Goal: Ask a question: Seek information or help from site administrators or community

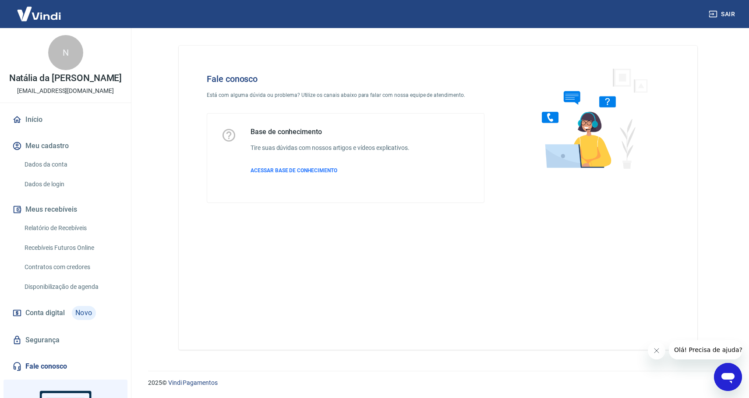
click at [730, 379] on icon "Abrir janela de mensagens" at bounding box center [728, 378] width 13 height 11
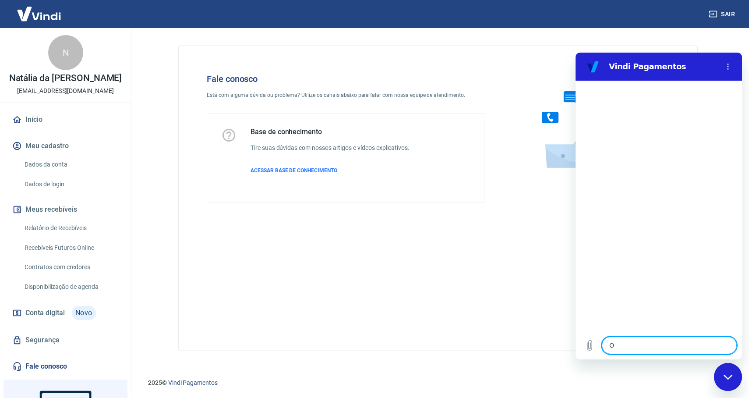
type textarea "Ol"
type textarea "x"
type textarea "Ol'"
type textarea "x"
type textarea "Olá"
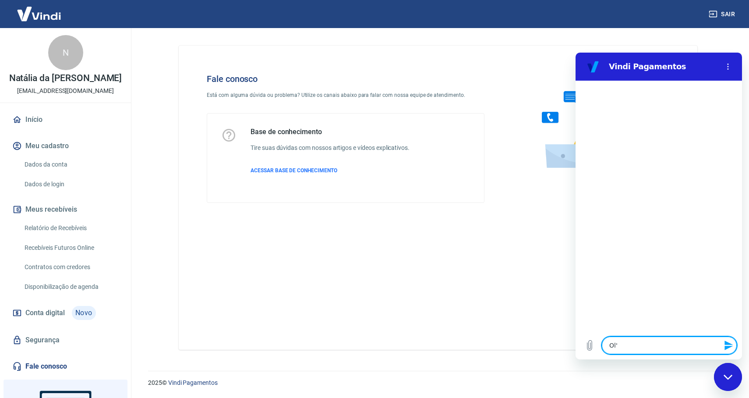
type textarea "x"
type textarea "Olá!"
type textarea "x"
type textarea "Olá!"
type textarea "x"
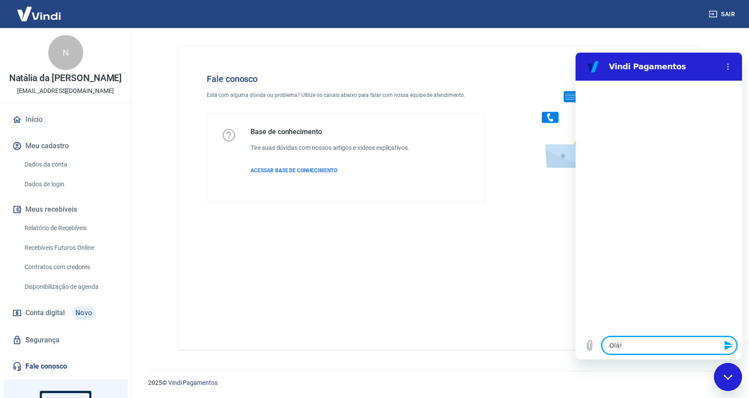
type textarea "Olá! P"
type textarea "x"
type textarea "Olá! Pe"
type textarea "x"
type textarea "Olá! Per"
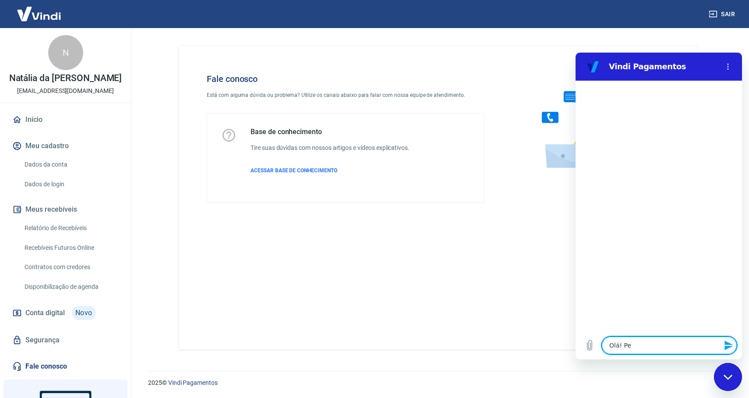
type textarea "x"
type textarea "Olá! Perc"
type textarea "x"
type textarea "Olá! Perce"
type textarea "x"
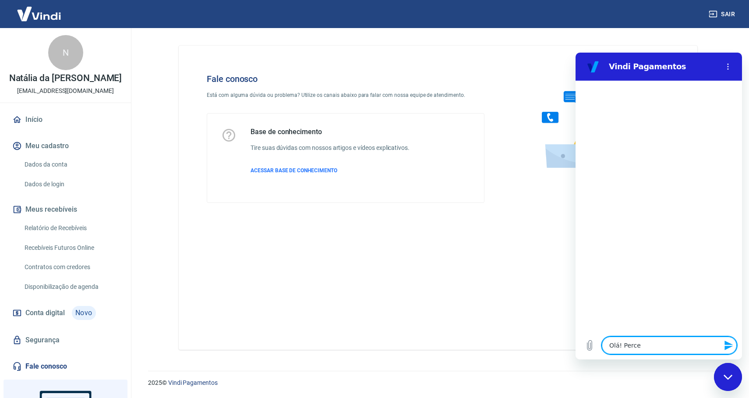
type textarea "Olá! Perceb"
type textarea "x"
type textarea "Olá! Percebi"
type textarea "x"
type textarea "Olá! Percebi"
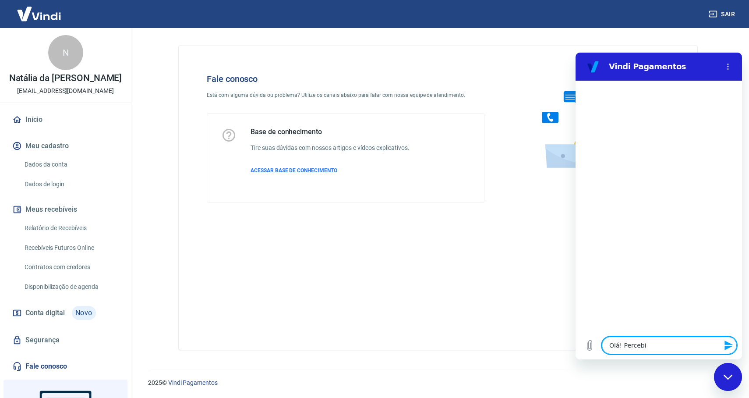
type textarea "x"
type textarea "Olá! Percebi t"
type textarea "x"
type textarea "Olá! Percebi ta"
type textarea "x"
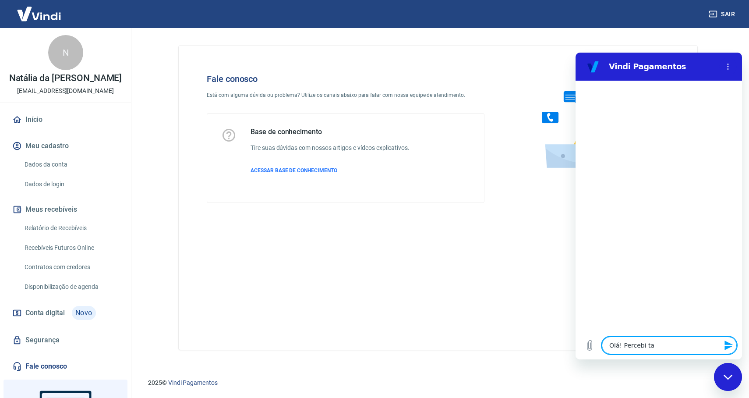
type textarea "Olá! Percebi tax"
type textarea "x"
type textarea "Olá! Percebi taxa"
type textarea "x"
type textarea "Olá! Percebi taxas"
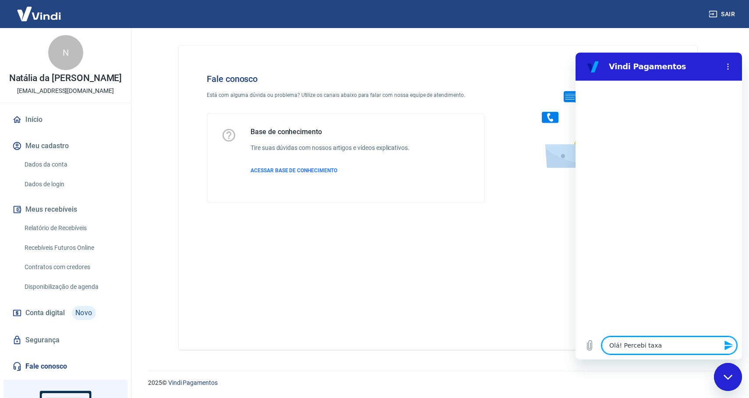
type textarea "x"
type textarea "Olá! Percebi taxas"
type textarea "x"
type textarea "Olá! Percebi taxas a"
type textarea "x"
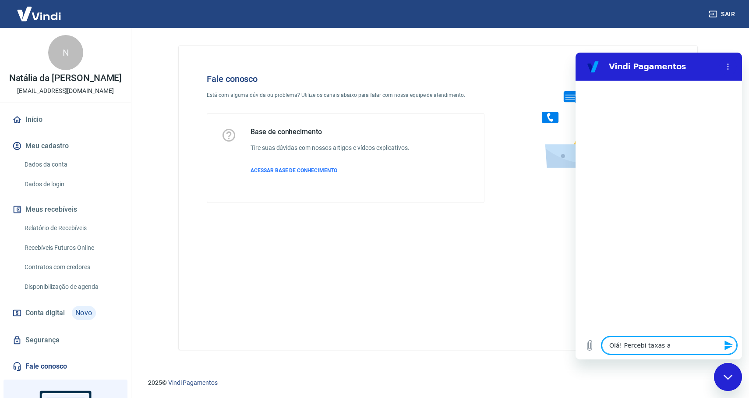
type textarea "Olá! Percebi taxas ap"
type textarea "x"
type textarea "Olá! Percebi taxas apl"
type textarea "x"
type textarea "Olá! Percebi taxas apli"
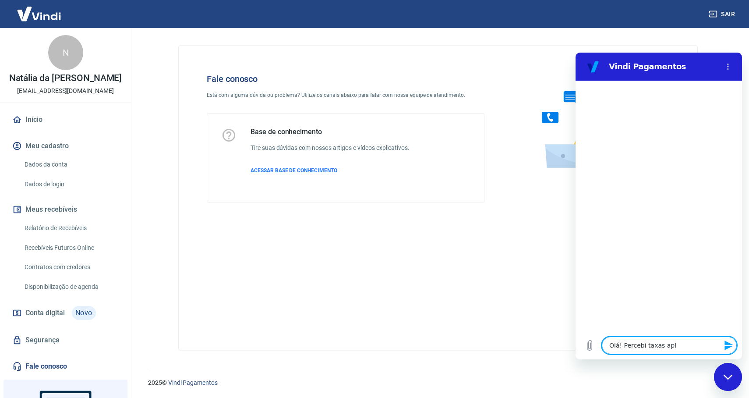
type textarea "x"
type textarea "Olá! Percebi taxas aplic"
type textarea "x"
type textarea "Olá! Percebi taxas aplica"
type textarea "x"
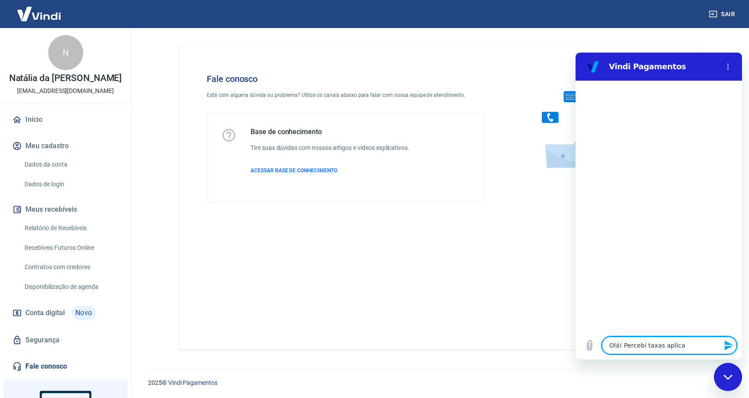
type textarea "Olá! Percebi taxas aplicad"
type textarea "x"
type textarea "Olá! Percebi taxas aplicada"
type textarea "x"
type textarea "Olá! Percebi taxas aplicadas"
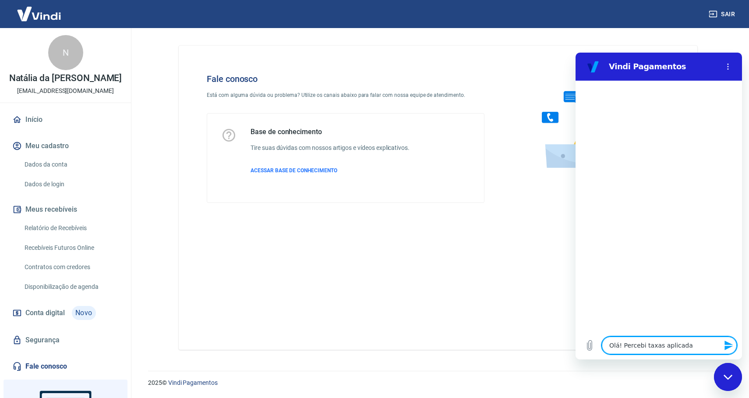
type textarea "x"
type textarea "Olá! Percebi taxas aplicadas"
type textarea "x"
type textarea "Olá! Percebi taxas aplicadas n"
type textarea "x"
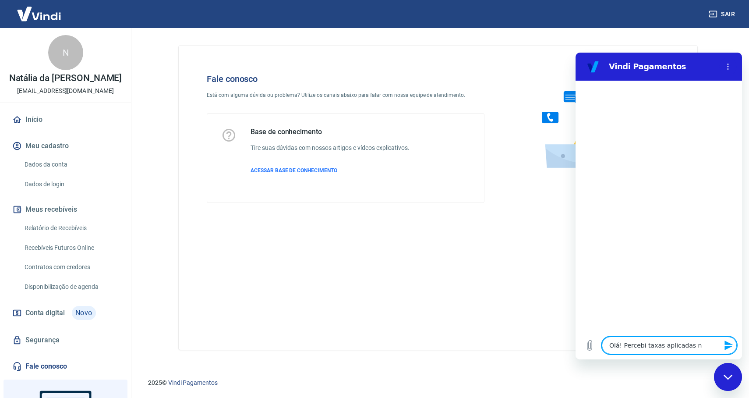
type textarea "Olá! Percebi taxas aplicadas na"
type textarea "x"
type textarea "Olá! Percebi taxas aplicadas na"
type textarea "x"
type textarea "Olá! Percebi taxas aplicadas na"
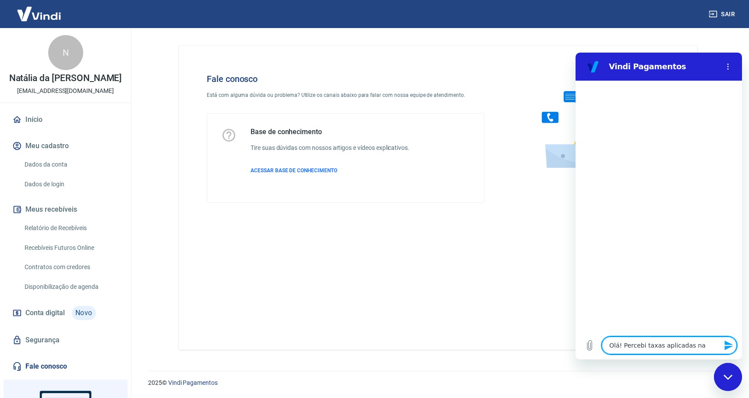
type textarea "x"
type textarea "Olá! Percebi taxas aplicadas nas"
type textarea "x"
type textarea "Olá! Percebi taxas aplicadas nas"
type textarea "x"
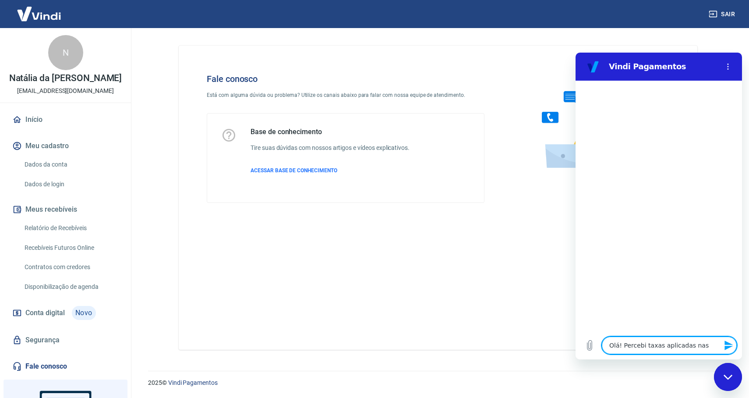
type textarea "Olá! Percebi taxas aplicadas nas '"
type textarea "x"
type textarea "Olá! Percebi taxas aplicadas nas ú"
type textarea "x"
type textarea "Olá! Percebi taxas aplicadas nas úl"
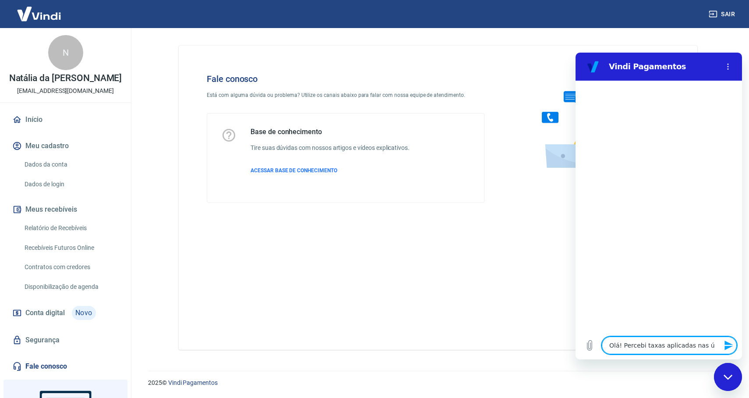
type textarea "x"
type textarea "Olá! Percebi taxas aplicadas nas últ"
type textarea "x"
type textarea "Olá! Percebi taxas aplicadas nas últi"
type textarea "x"
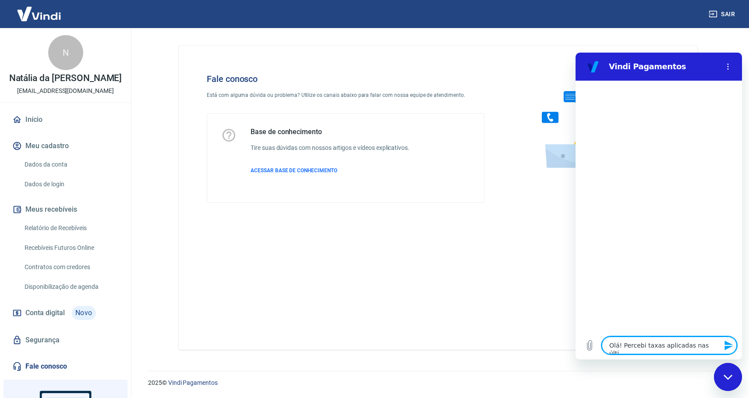
type textarea "Olá! Percebi taxas aplicadas nas últim"
type textarea "x"
type textarea "Olá! Percebi taxas aplicadas nas última"
type textarea "x"
type textarea "Olá! Percebi taxas aplicadas nas últimas"
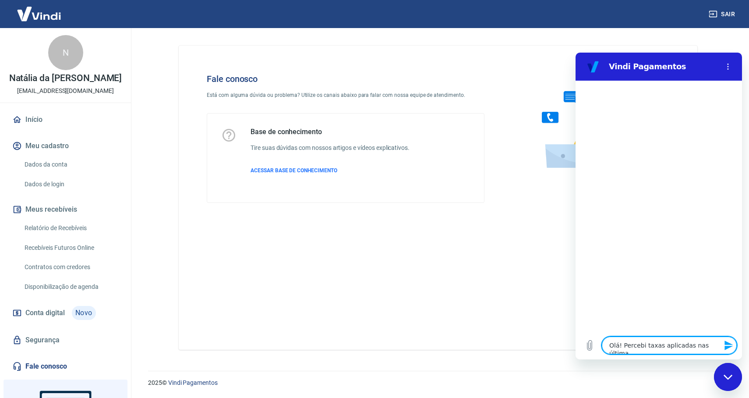
type textarea "x"
type textarea "Olá! Percebi taxas aplicadas nas últimas"
type textarea "x"
type textarea "Olá! Percebi taxas aplicadas nas últimas v"
type textarea "x"
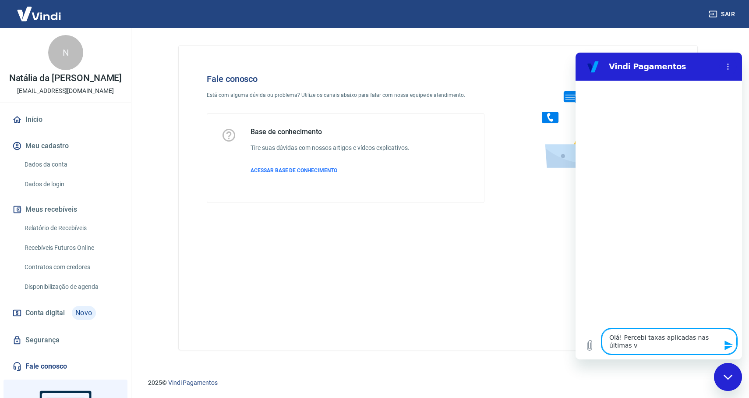
type textarea "Olá! Percebi taxas aplicadas nas últimas ve"
type textarea "x"
type textarea "Olá! Percebi taxas aplicadas nas últimas ven"
type textarea "x"
type textarea "Olá! Percebi taxas aplicadas nas últimas vend"
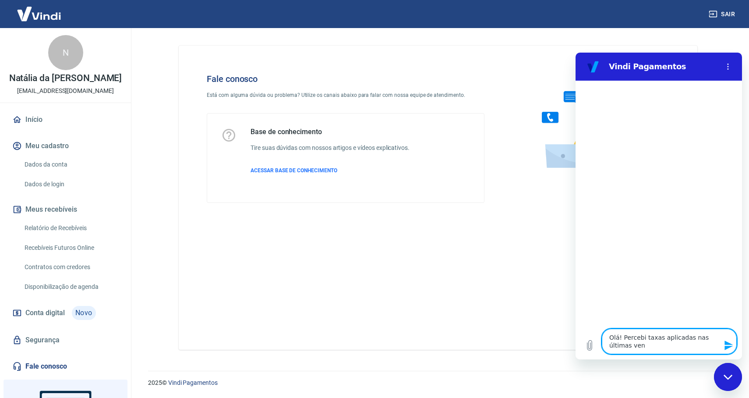
type textarea "x"
type textarea "Olá! Percebi taxas aplicadas nas últimas venda"
type textarea "x"
type textarea "Olá! Percebi taxas aplicadas nas últimas vendas"
type textarea "x"
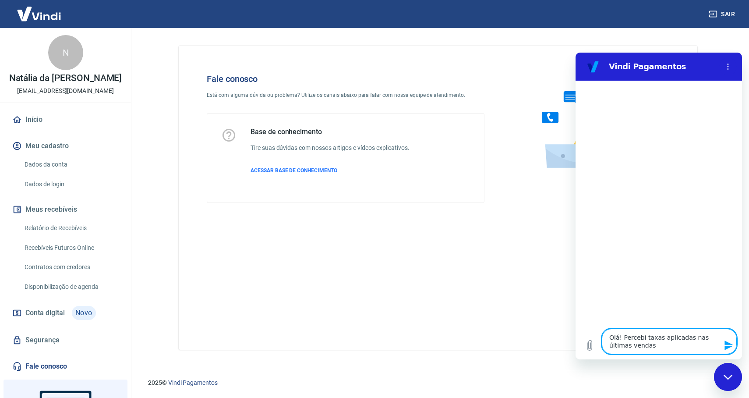
type textarea "Olá! Percebi taxas aplicadas nas últimas vendas"
type textarea "x"
type textarea "Olá! Percebi taxas aplicadas nas últimas vendas p"
type textarea "x"
type textarea "Olá! Percebi taxas aplicadas nas últimas vendas po"
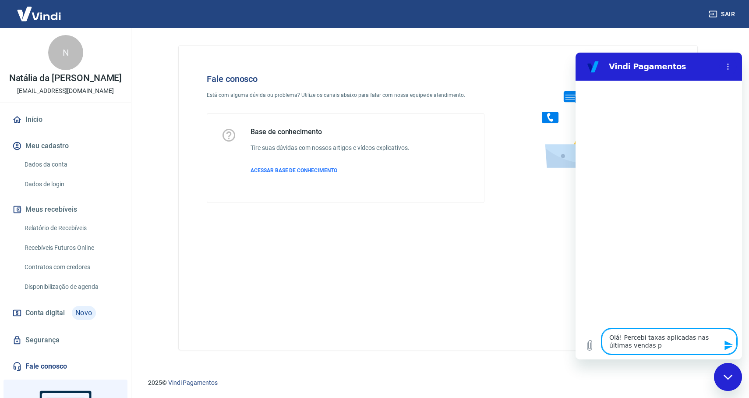
type textarea "x"
type textarea "Olá! Percebi taxas aplicadas nas últimas vendas por"
type textarea "x"
type textarea "Olá! Percebi taxas aplicadas nas últimas vendas por"
type textarea "x"
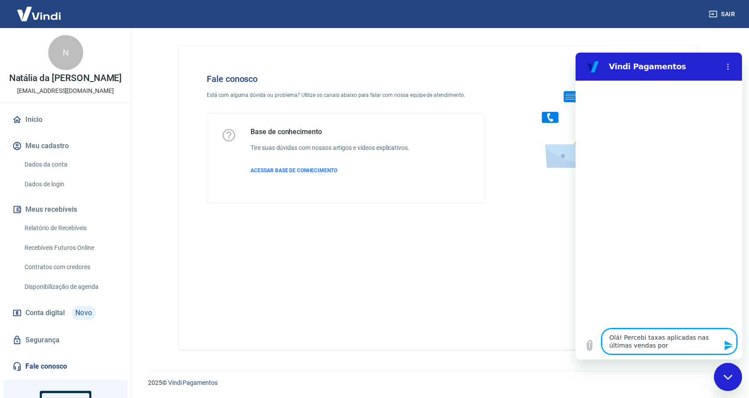
type textarea "Olá! Percebi taxas aplicadas nas últimas vendas por c"
type textarea "x"
type textarea "Olá! Percebi taxas aplicadas nas últimas vendas por ca"
type textarea "x"
type textarea "Olá! Percebi taxas aplicadas nas últimas vendas por car"
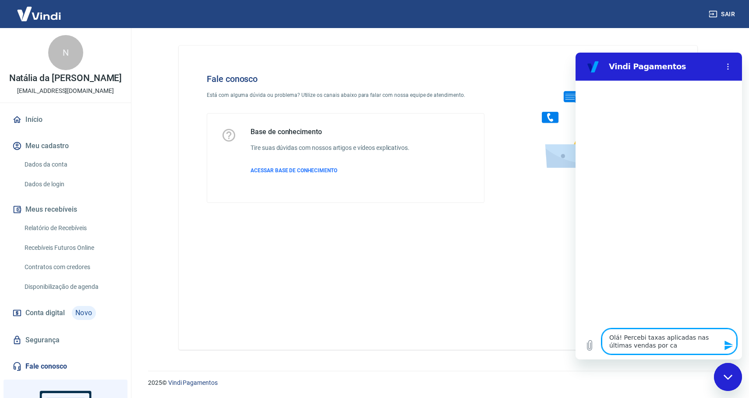
type textarea "x"
type textarea "Olá! Percebi taxas aplicadas nas últimas vendas por cart"
type textarea "x"
type textarea "Olá! Percebi taxas aplicadas nas últimas vendas por cart'"
type textarea "x"
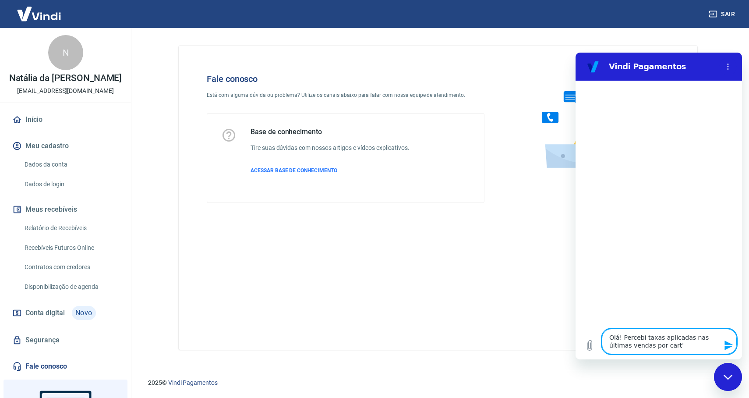
type textarea "Olá! Percebi taxas aplicadas nas últimas vendas por cartá"
type textarea "x"
type textarea "Olá! Percebi taxas aplicadas nas últimas vendas por cartáo"
type textarea "x"
type textarea "Olá! Percebi taxas aplicadas nas últimas vendas por cartáo"
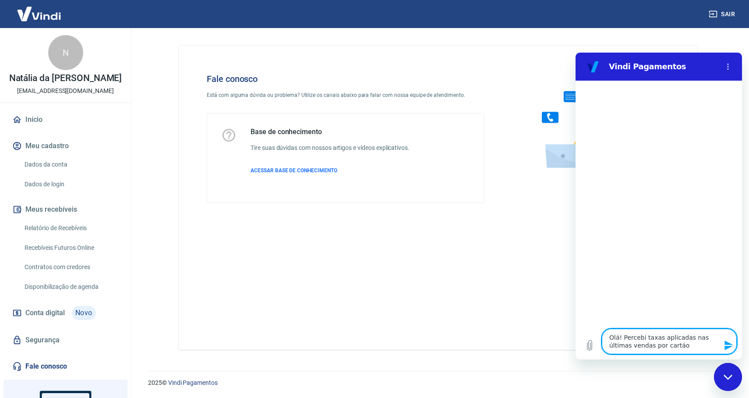
type textarea "x"
type textarea "Olá! Percebi taxas aplicadas nas últimas vendas por cartáo d"
type textarea "x"
type textarea "Olá! Percebi taxas aplicadas nas últimas vendas por cartáo"
type textarea "x"
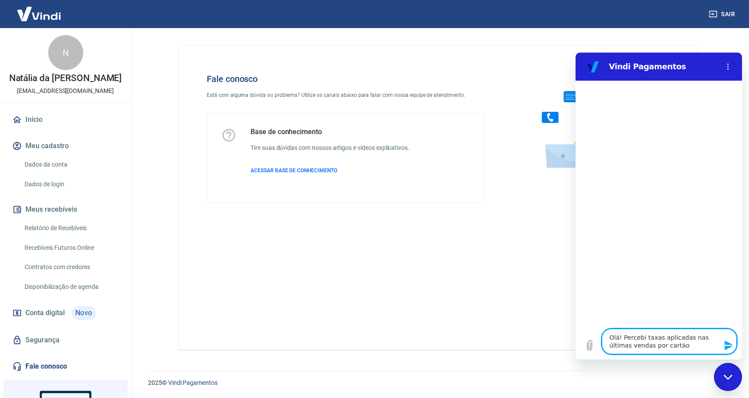
type textarea "Olá! Percebi taxas aplicadas nas últimas vendas por cartáo"
type textarea "x"
type textarea "Olá! Percebi taxas aplicadas nas últimas vendas por cartá"
type textarea "x"
type textarea "Olá! Percebi taxas aplicadas nas últimas vendas por cart"
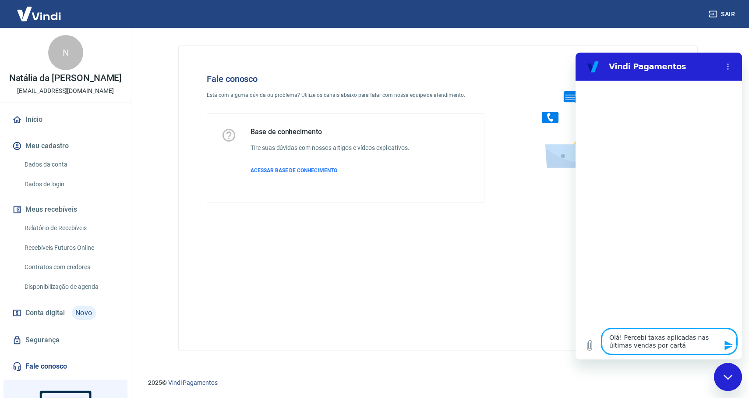
type textarea "x"
type textarea "Olá! Percebi taxas aplicadas nas últimas vendas por carta"
type textarea "x"
type textarea "Olá! Percebi taxas aplicadas nas últimas vendas por cartao"
type textarea "x"
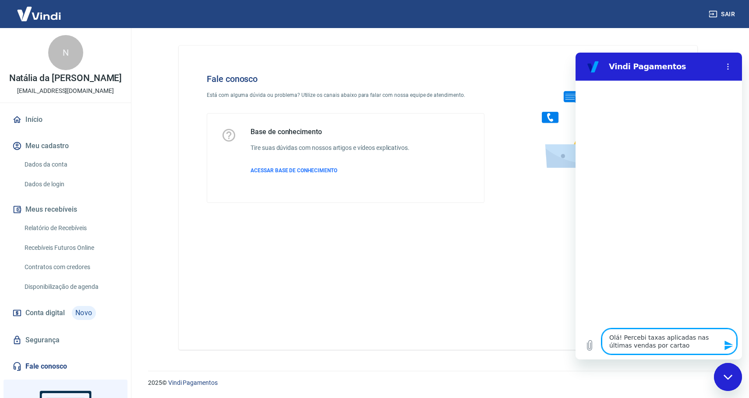
type textarea "Olá! Percebi taxas aplicadas nas últimas vendas por cartao"
type textarea "x"
type textarea "Olá! Percebi taxas aplicadas nas últimas vendas por cartao d"
type textarea "x"
type textarea "Olá! Percebi taxas aplicadas nas últimas vendas por cartao de"
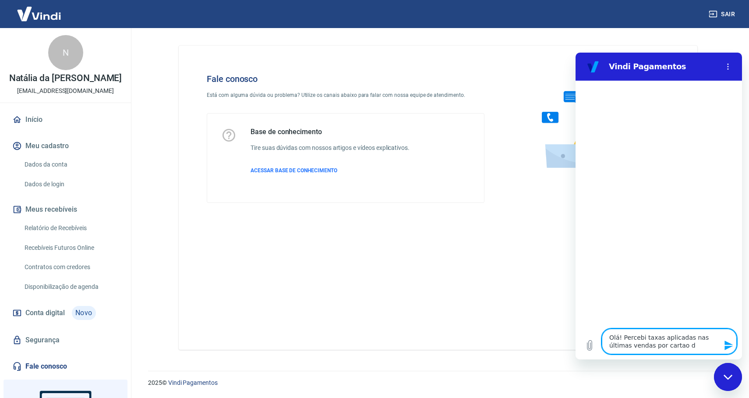
type textarea "x"
type textarea "Olá! Percebi taxas aplicadas nas últimas vendas por cartao de"
type textarea "x"
type textarea "Olá! Percebi taxas aplicadas nas últimas vendas por cartao de c"
type textarea "x"
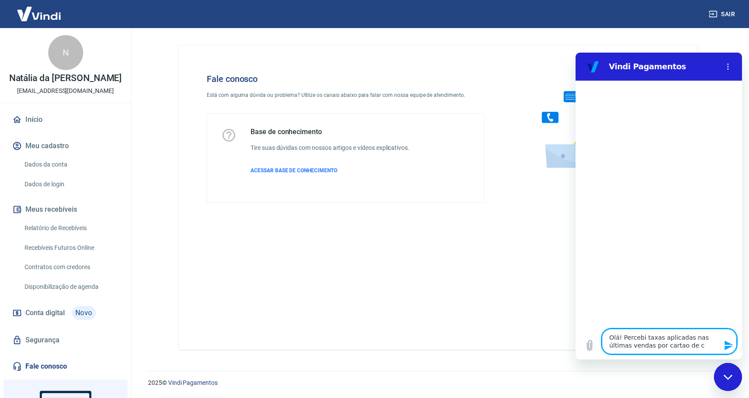
type textarea "Olá! Percebi taxas aplicadas nas últimas vendas por cartao de cr"
type textarea "x"
type textarea "Olá! Percebi taxas aplicadas nas últimas vendas por cartao de cre"
type textarea "x"
type textarea "Olá! Percebi taxas aplicadas nas últimas vendas por cartao de cred"
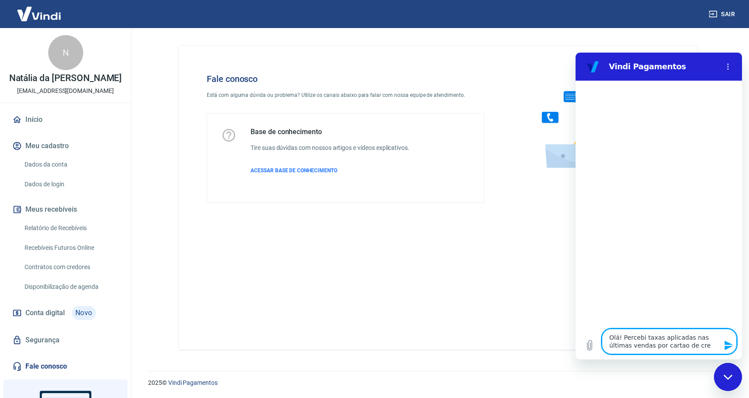
type textarea "x"
type textarea "Olá! Percebi taxas aplicadas nas últimas vendas por cartao de credi"
type textarea "x"
type textarea "Olá! Percebi taxas aplicadas nas últimas vendas por cartao de credit"
type textarea "x"
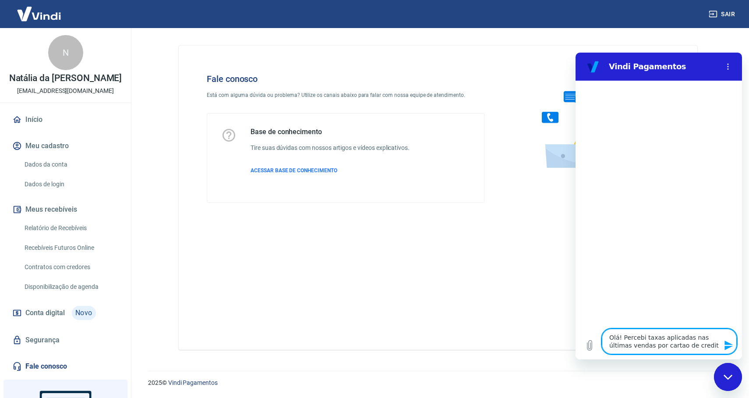
type textarea "Olá! Percebi taxas aplicadas nas últimas vendas por cartao de credito"
type textarea "x"
type textarea "Olá! Percebi taxas aplicadas nas últimas vendas por cartao de credito"
type textarea "x"
type textarea "Olá! Percebi taxas aplicadas nas últimas vendas por cartao de credito n"
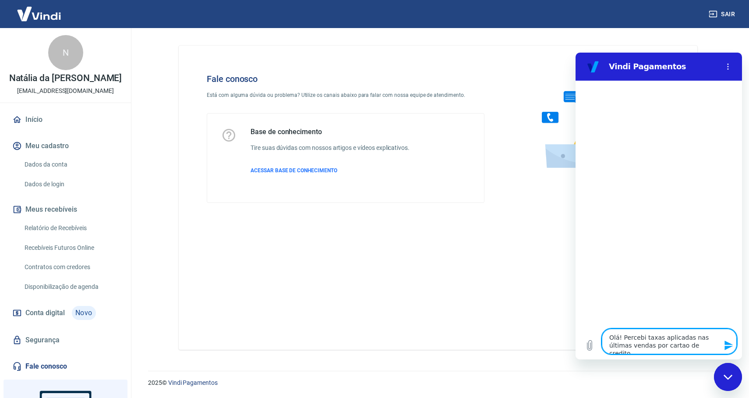
type textarea "x"
type textarea "Olá! Percebi taxas aplicadas nas últimas vendas por cartao de credito n˜"
type textarea "x"
type textarea "Olá! Percebi taxas aplicadas nas últimas vendas por cartao de credito nõ"
type textarea "x"
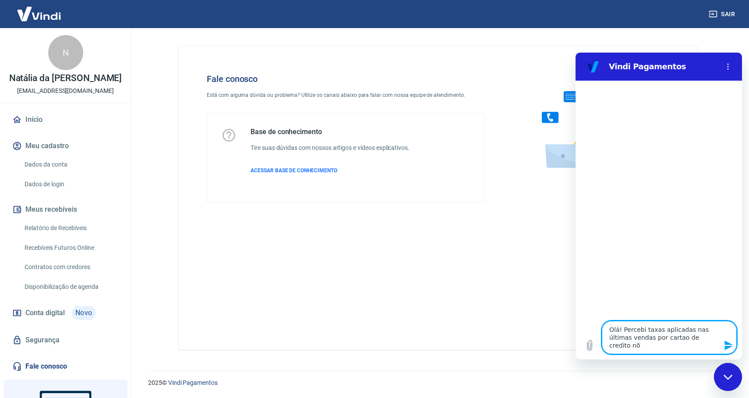
type textarea "Olá! Percebi taxas aplicadas nas últimas vendas por cartao de credito n"
type textarea "x"
type textarea "Olá! Percebi taxas aplicadas nas últimas vendas por cartao de credito na"
type textarea "x"
type textarea "Olá! Percebi taxas aplicadas nas últimas vendas por cartao de credito nao"
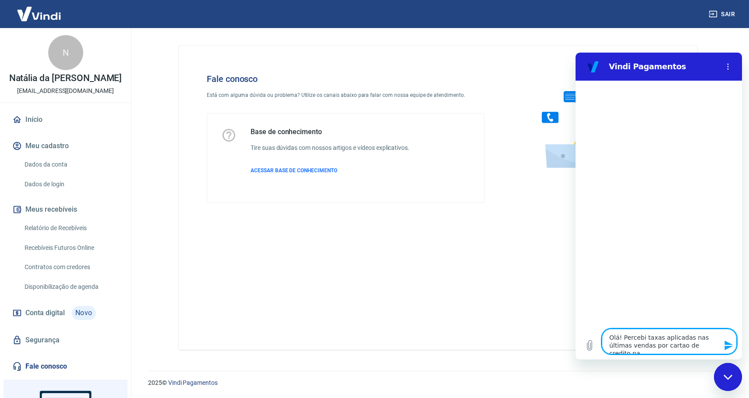
type textarea "x"
type textarea "Olá! Percebi taxas aplicadas nas últimas vendas por cartao de credito na"
type textarea "x"
type textarea "Olá! Percebi taxas aplicadas nas últimas vendas por cartao de credito n"
type textarea "x"
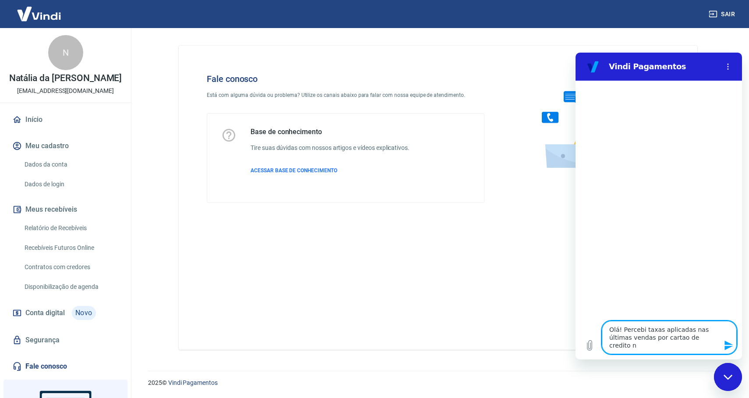
type textarea "Olá! Percebi taxas aplicadas nas últimas vendas por cartao de credito n˜"
type textarea "x"
type textarea "Olá! Percebi taxas aplicadas nas últimas vendas por cartao de credito nã"
type textarea "x"
type textarea "Olá! Percebi taxas aplicadas nas últimas vendas por cartao de credito nã"
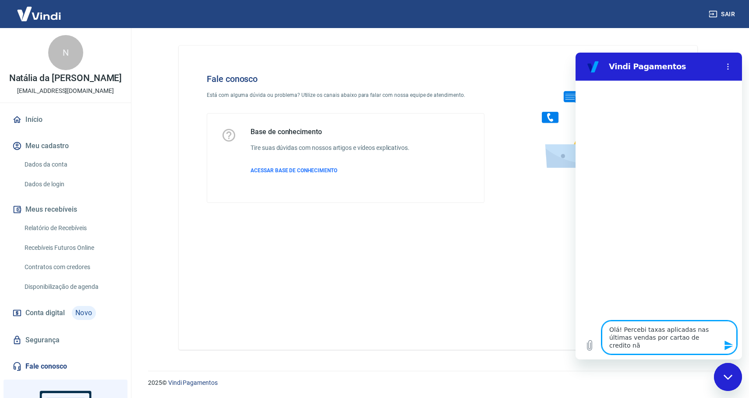
type textarea "x"
type textarea "Olá! Percebi taxas aplicadas nas últimas vendas por cartao de credito nã"
type textarea "x"
type textarea "Olá! Percebi taxas aplicadas nas últimas vendas por cartao de credito não"
type textarea "x"
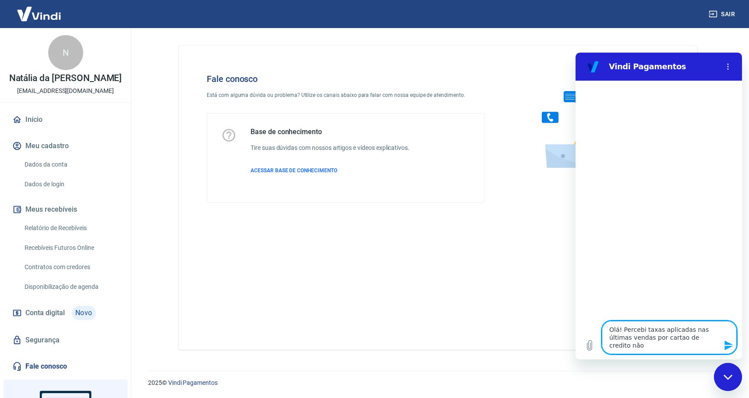
type textarea "Olá! Percebi taxas aplicadas nas últimas vendas por cartao de credito não"
type textarea "x"
type textarea "Olá! Percebi taxas aplicadas nas últimas vendas por cartao de credito não e"
type textarea "x"
type textarea "Olá! Percebi taxas aplicadas nas últimas vendas por cartao de credito não es"
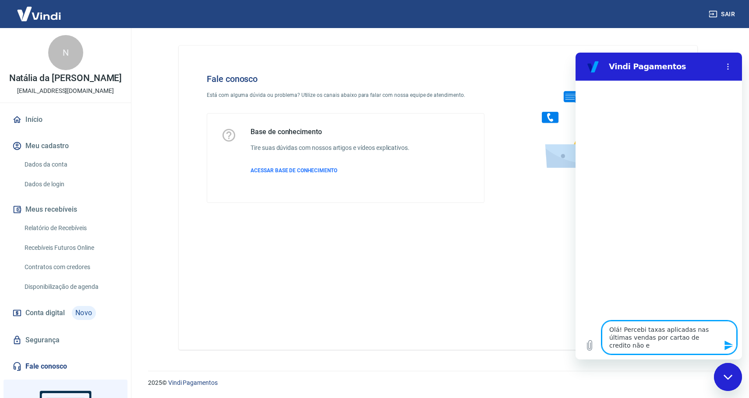
type textarea "x"
type textarea "Olá! Percebi taxas aplicadas nas últimas vendas por cartao de credito não est"
type textarea "x"
type textarea "Olá! Percebi taxas aplicadas nas últimas vendas por cartao de credito não est˜"
type textarea "x"
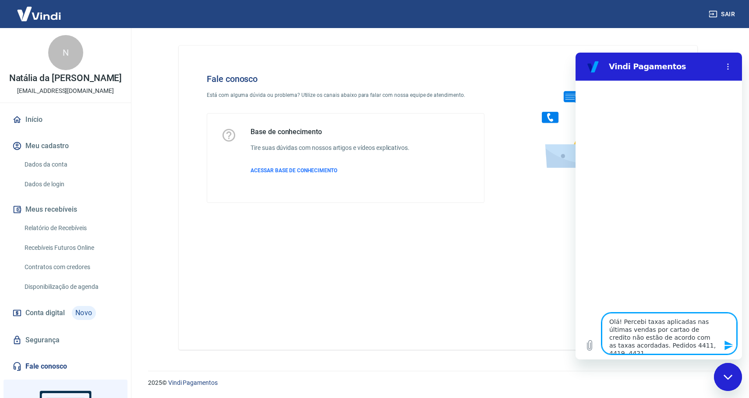
click at [615, 345] on textarea "Olá! Percebi taxas aplicadas nas últimas vendas por cartao de credito não estão…" at bounding box center [669, 333] width 135 height 41
click at [726, 371] on div "Fechar janela de mensagens" at bounding box center [728, 377] width 26 height 26
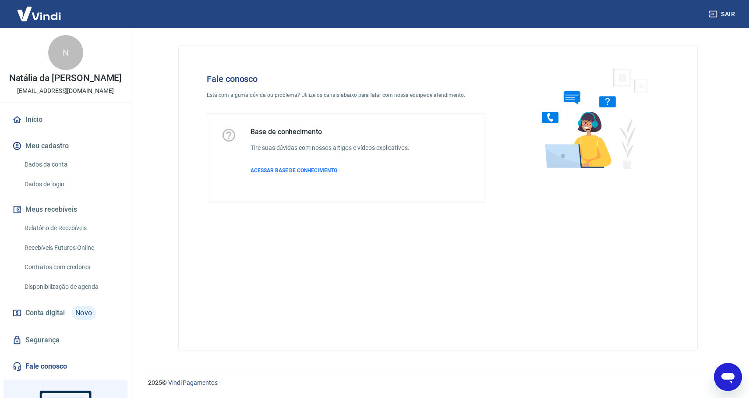
click at [728, 375] on icon "Abrir janela de mensagens" at bounding box center [728, 378] width 13 height 11
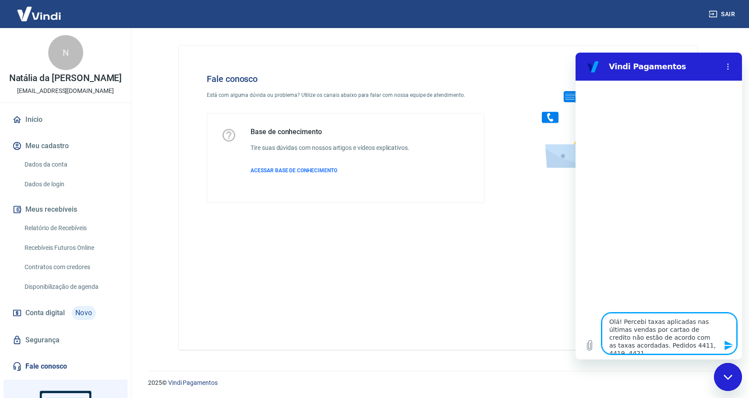
click at [728, 343] on icon "Enviar mensagem" at bounding box center [729, 345] width 8 height 10
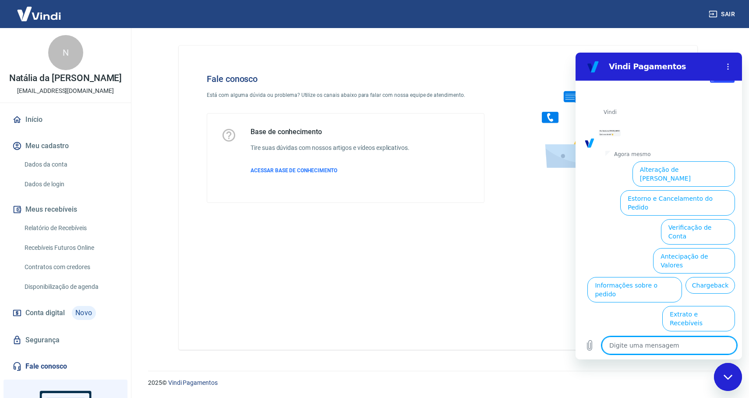
scroll to position [47, 0]
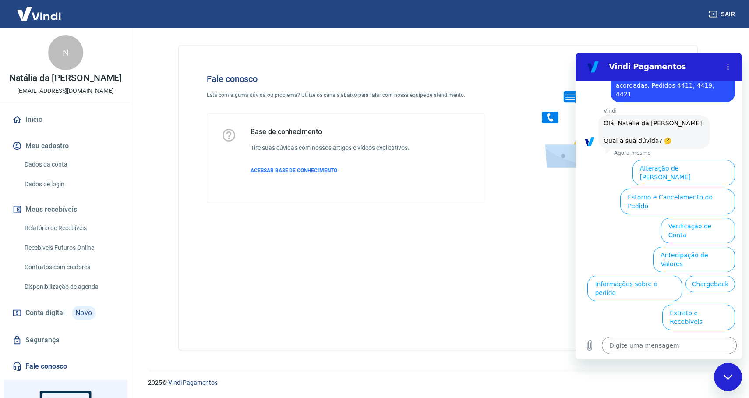
click at [705, 333] on button "Taxas e Parcelamento" at bounding box center [696, 345] width 77 height 25
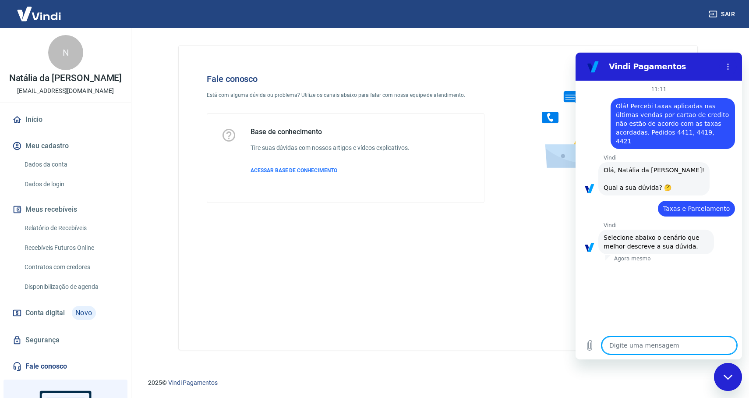
scroll to position [42, 0]
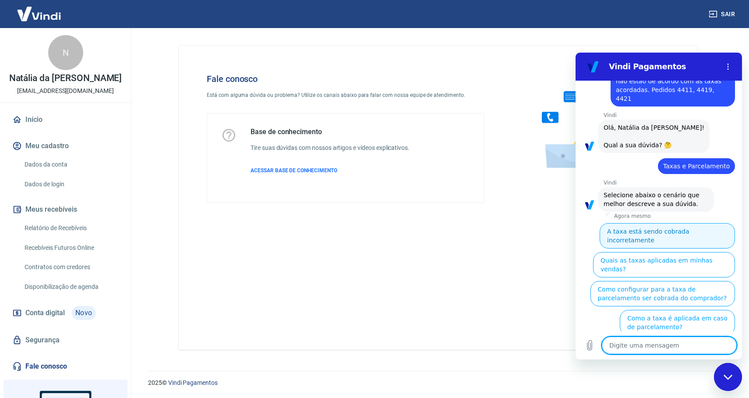
click at [709, 223] on button "A taxa está sendo cobrada incorretamente" at bounding box center [667, 235] width 135 height 25
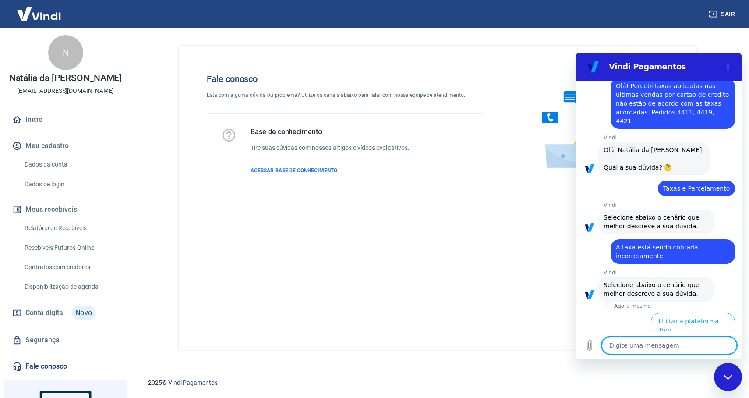
scroll to position [32, 0]
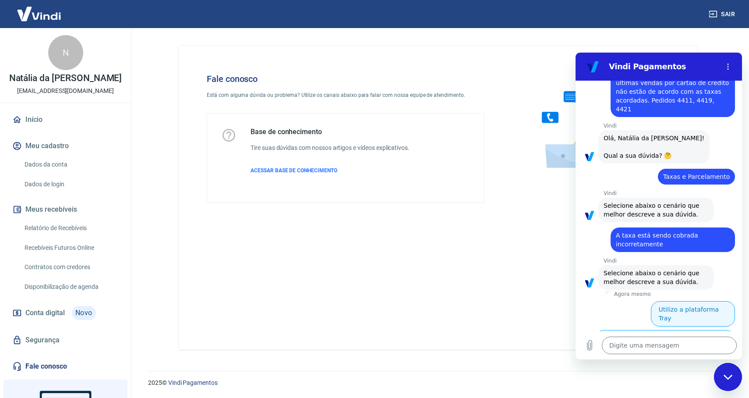
click at [697, 301] on button "Utilizo a plataforma Tray" at bounding box center [693, 313] width 84 height 25
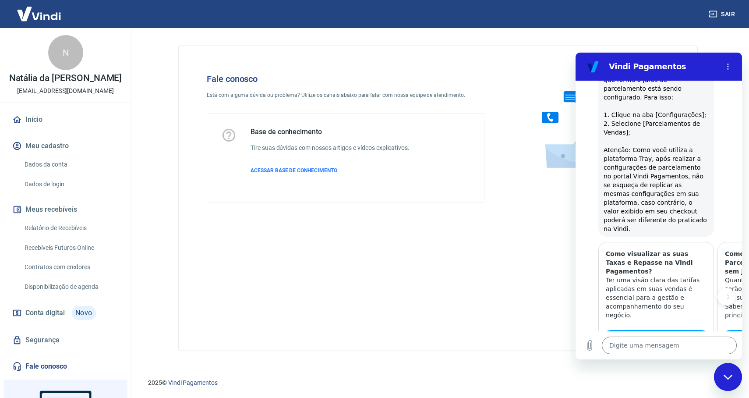
scroll to position [602, 0]
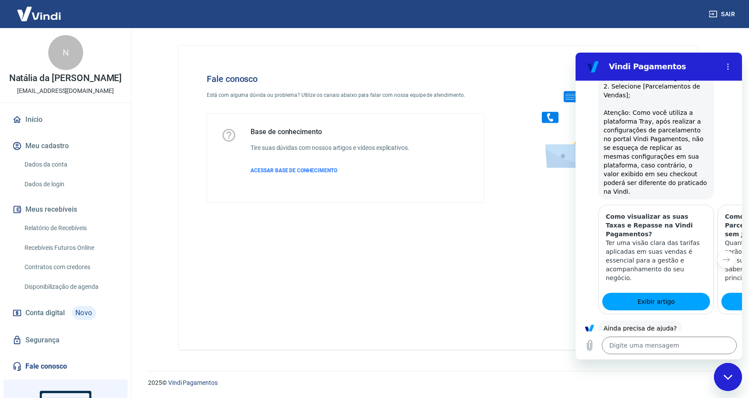
click at [696, 347] on button "Sim" at bounding box center [692, 355] width 26 height 17
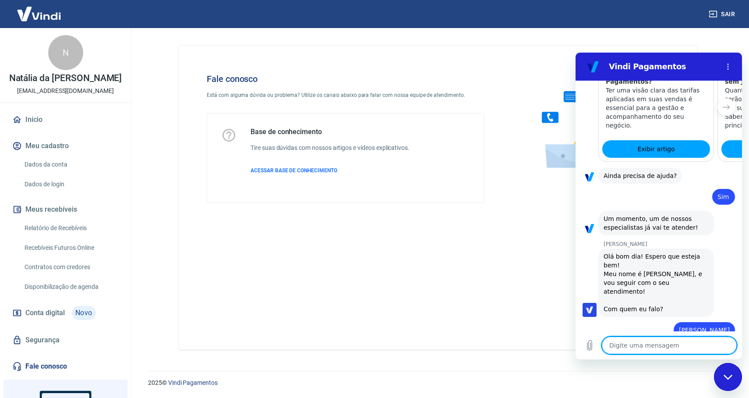
scroll to position [756, 0]
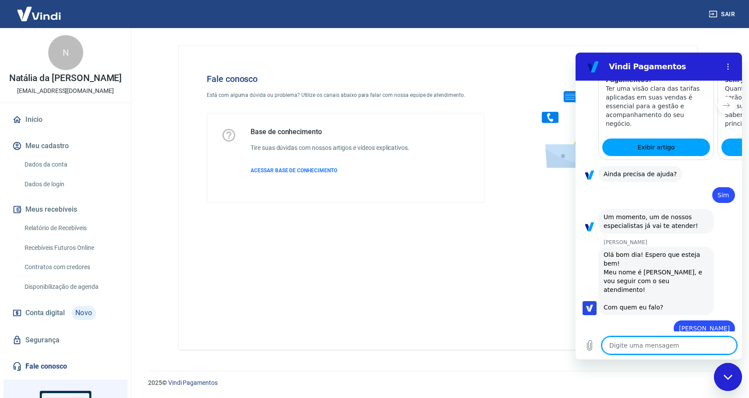
click at [684, 345] on textarea at bounding box center [669, 345] width 135 height 18
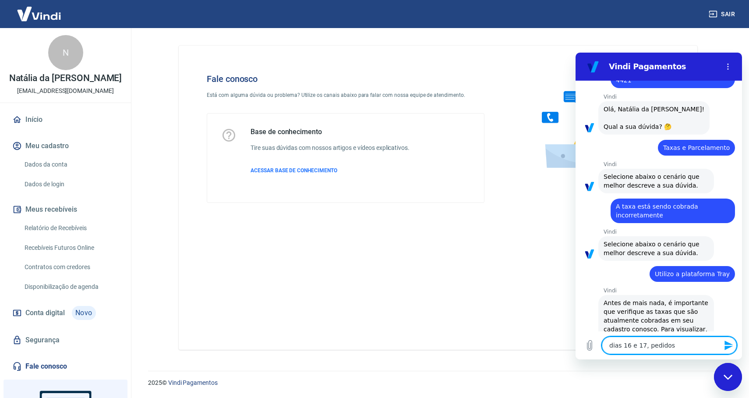
scroll to position [0, 0]
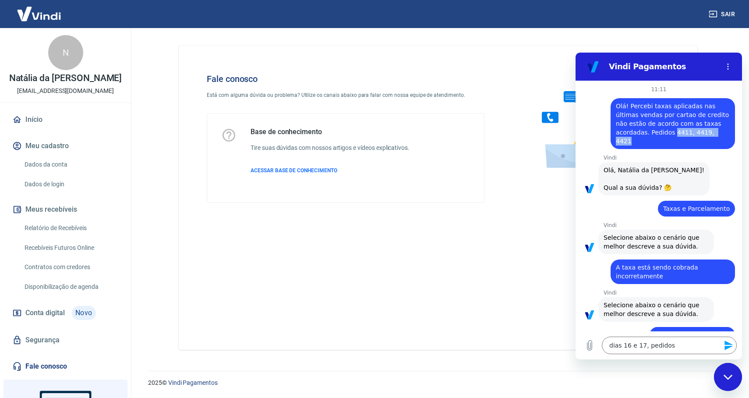
drag, startPoint x: 690, startPoint y: 132, endPoint x: 640, endPoint y: 131, distance: 49.5
click at [640, 131] on div "diz: Olá! Percebi taxas aplicadas nas últimas vendas por cartao de credito não …" at bounding box center [673, 123] width 124 height 51
copy span "4411, 4419, 4421"
click at [679, 346] on textarea "dias 16 e 17, pedidos" at bounding box center [669, 345] width 135 height 18
paste textarea "4411, 4419, 4421"
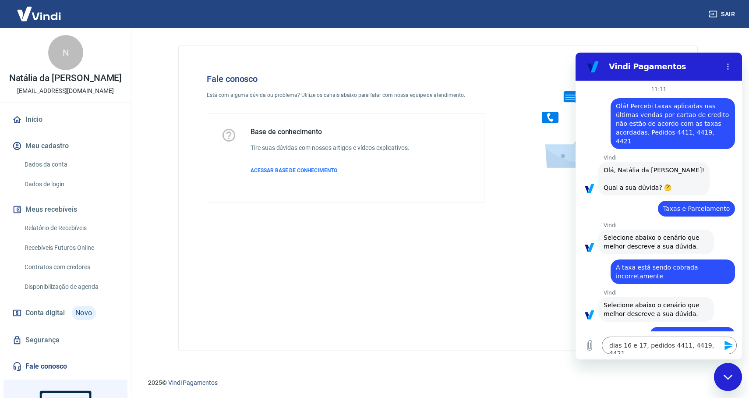
click at [727, 345] on icon "Enviar mensagem" at bounding box center [729, 345] width 11 height 11
paste textarea "[PERSON_NAME]"
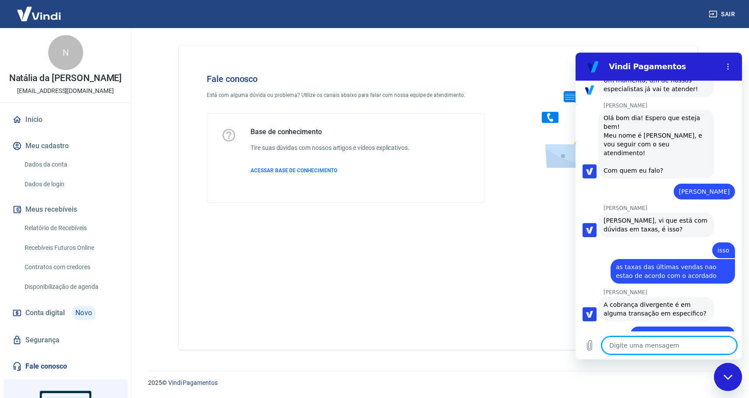
scroll to position [894, 0]
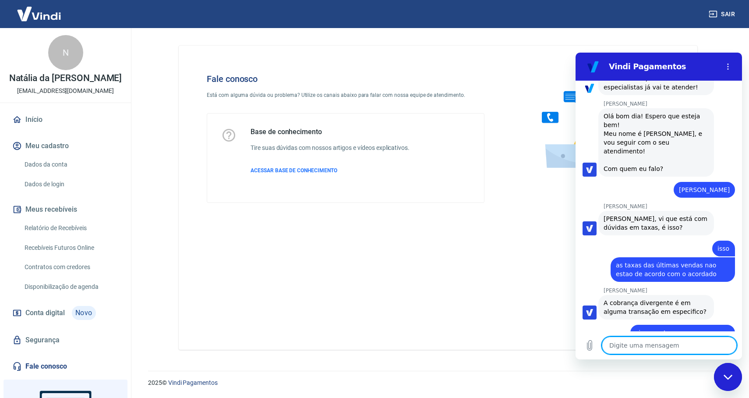
paste textarea "[PERSON_NAME]"
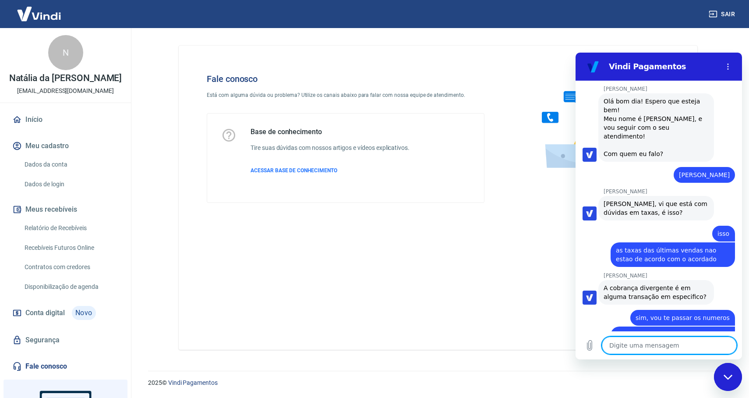
scroll to position [911, 0]
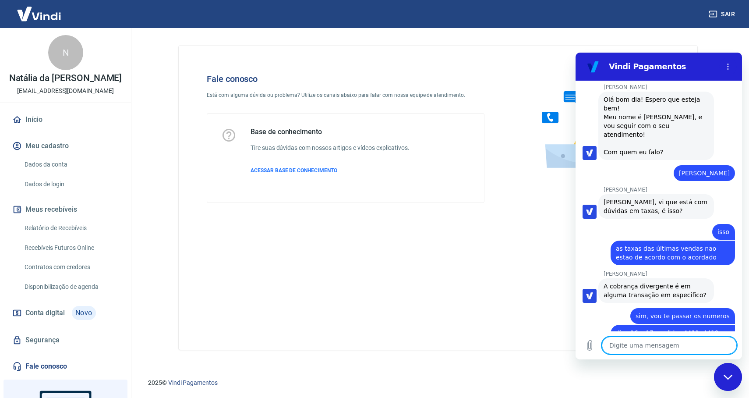
paste textarea "[PERSON_NAME]"
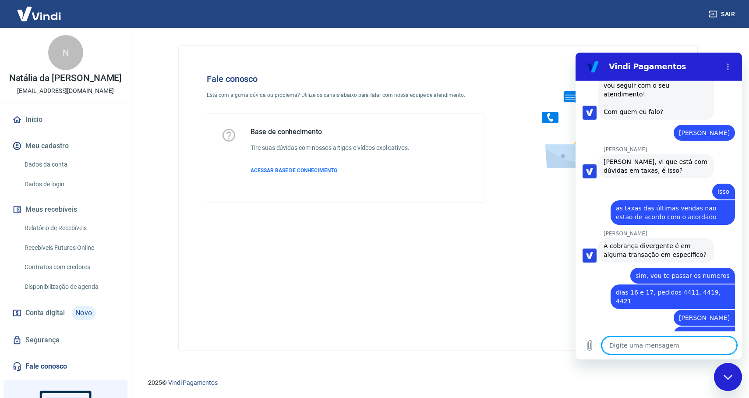
scroll to position [953, 0]
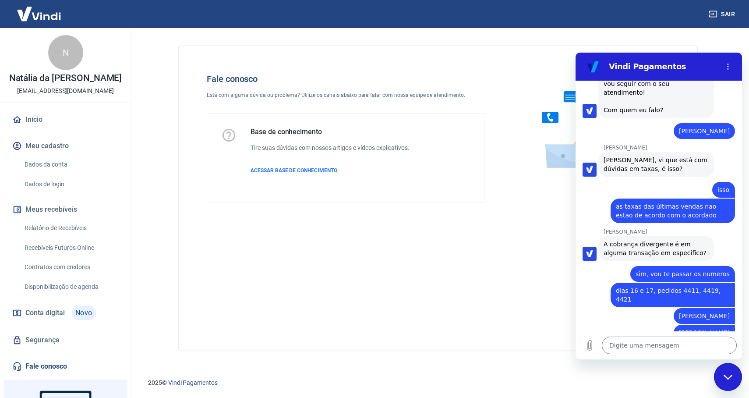
click at [488, 277] on div "Fale conosco Está com alguma dúvida ou problema? Utilize os canais abaixo para …" at bounding box center [438, 198] width 519 height 304
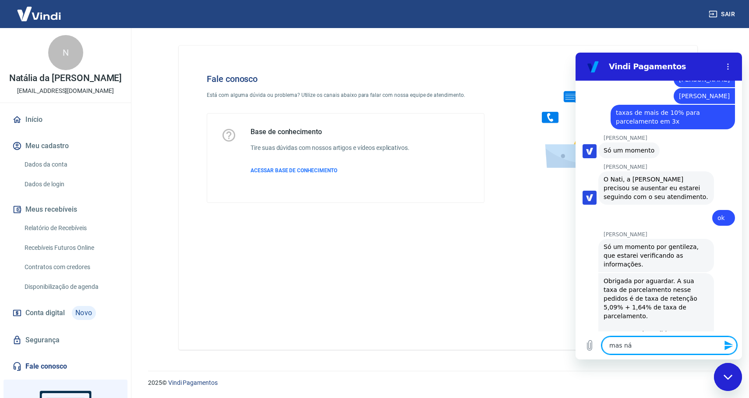
scroll to position [1208, 0]
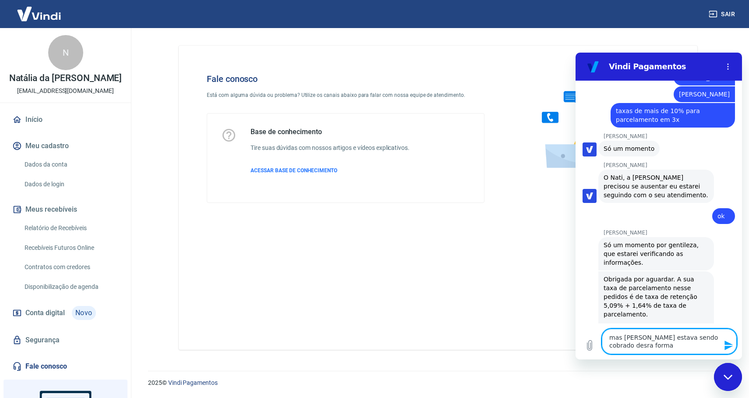
click at [713, 337] on textarea "mas [PERSON_NAME] estava sendo cobrado desra forma" at bounding box center [669, 341] width 135 height 25
click at [689, 348] on textarea "mas [PERSON_NAME] estava sendo cobrado desta forma" at bounding box center [669, 341] width 135 height 25
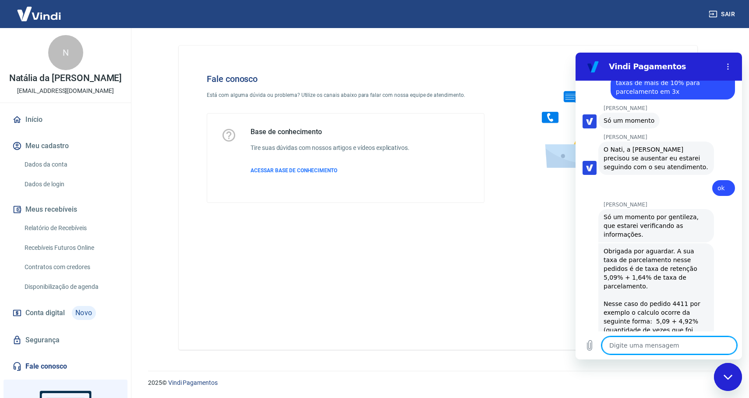
scroll to position [1238, 0]
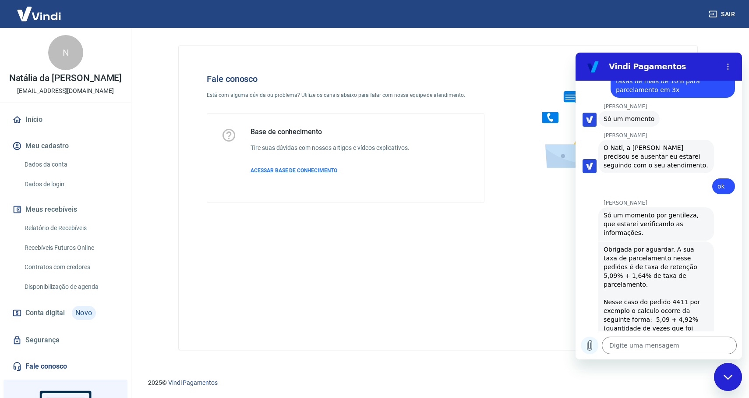
click at [593, 347] on icon "Carregar arquivo" at bounding box center [589, 345] width 11 height 11
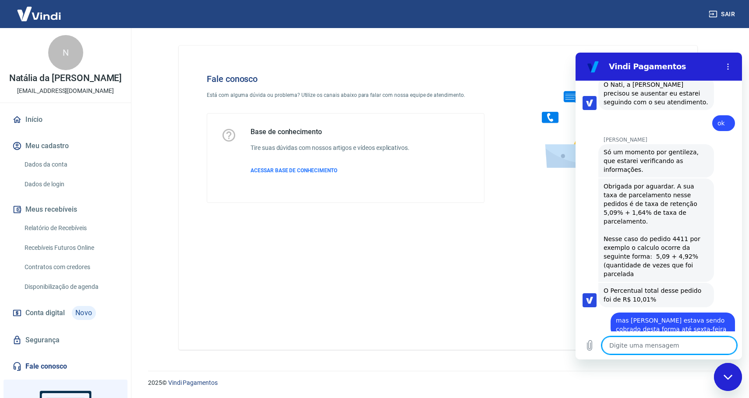
scroll to position [1302, 0]
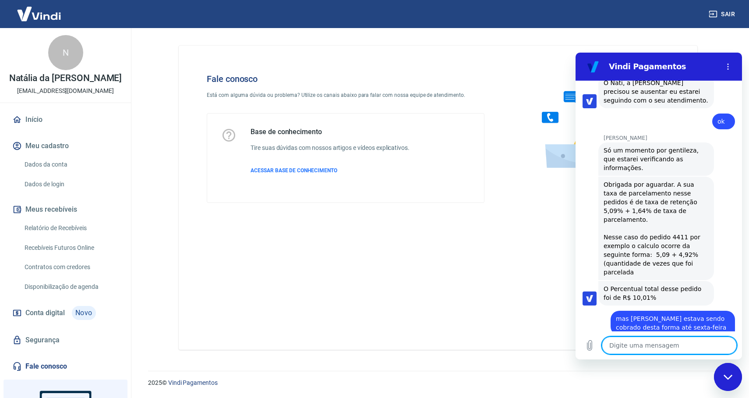
click at [629, 351] on textarea at bounding box center [669, 345] width 135 height 18
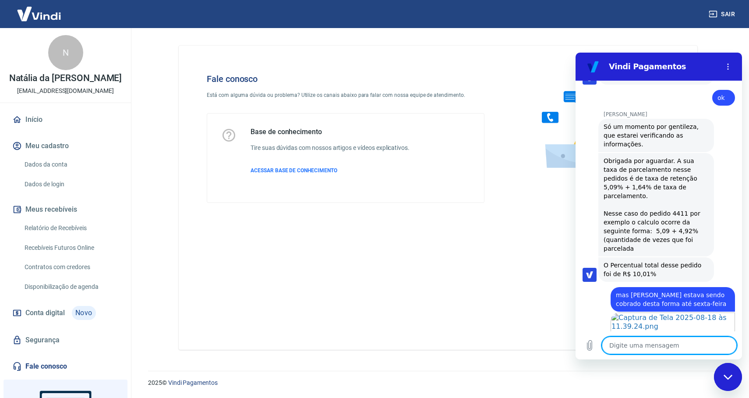
scroll to position [1328, 0]
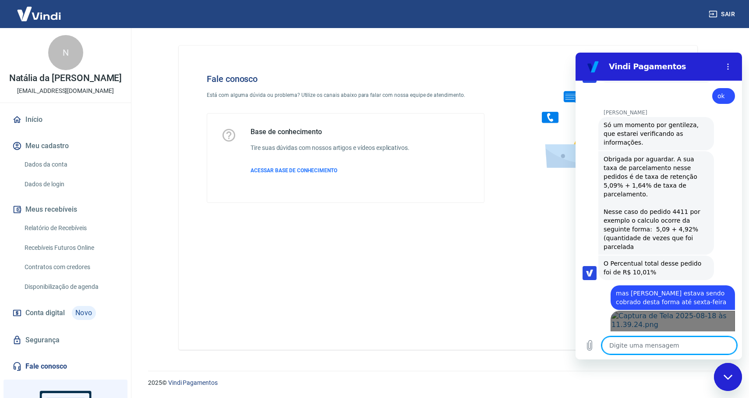
click at [659, 311] on link "Abrir em [GEOGRAPHIC_DATA]" at bounding box center [673, 343] width 124 height 64
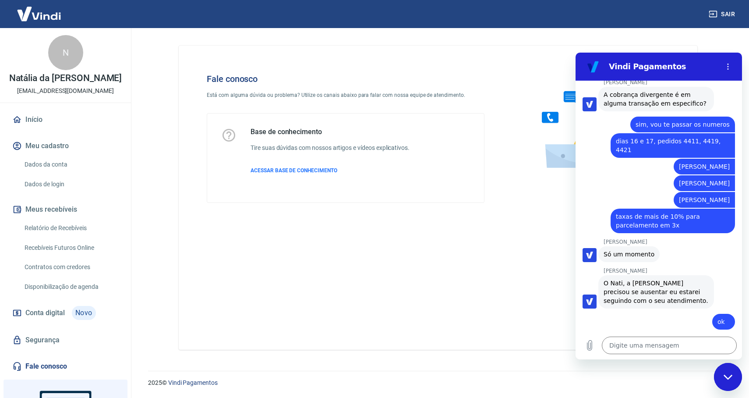
scroll to position [1086, 0]
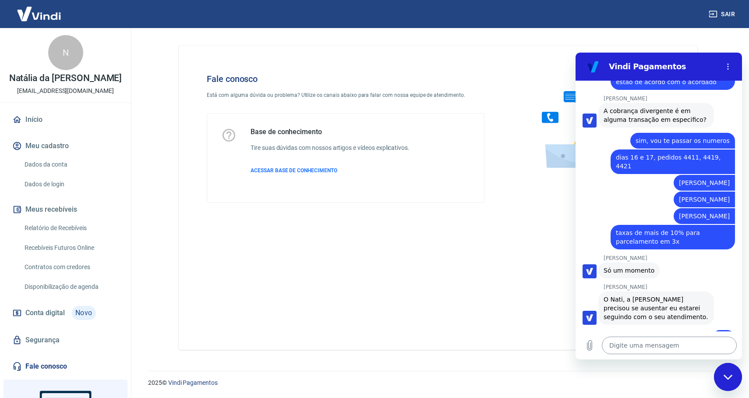
click at [623, 350] on textarea at bounding box center [669, 345] width 135 height 18
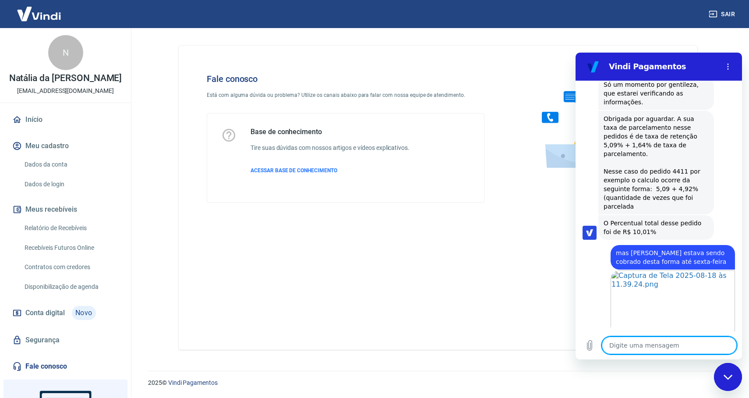
scroll to position [1370, 0]
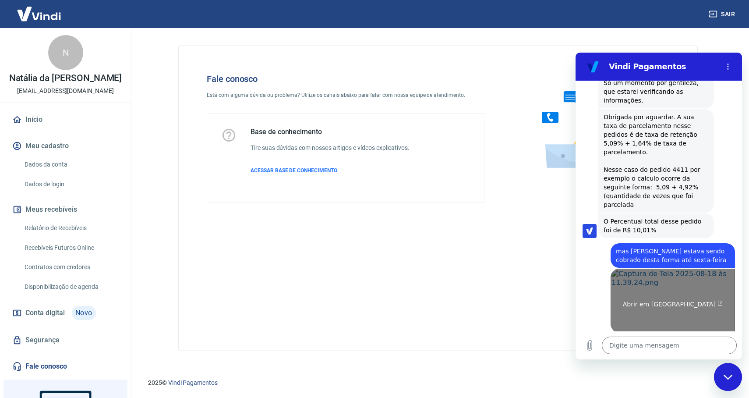
click at [663, 301] on span "Abrir em [GEOGRAPHIC_DATA]" at bounding box center [673, 304] width 100 height 7
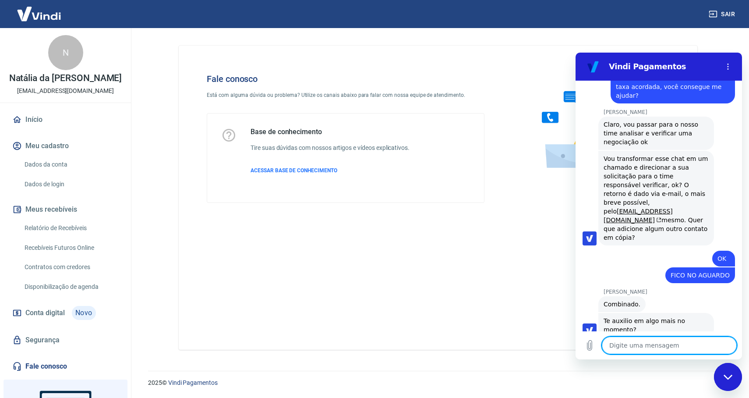
scroll to position [1679, 0]
